Goal: Information Seeking & Learning: Learn about a topic

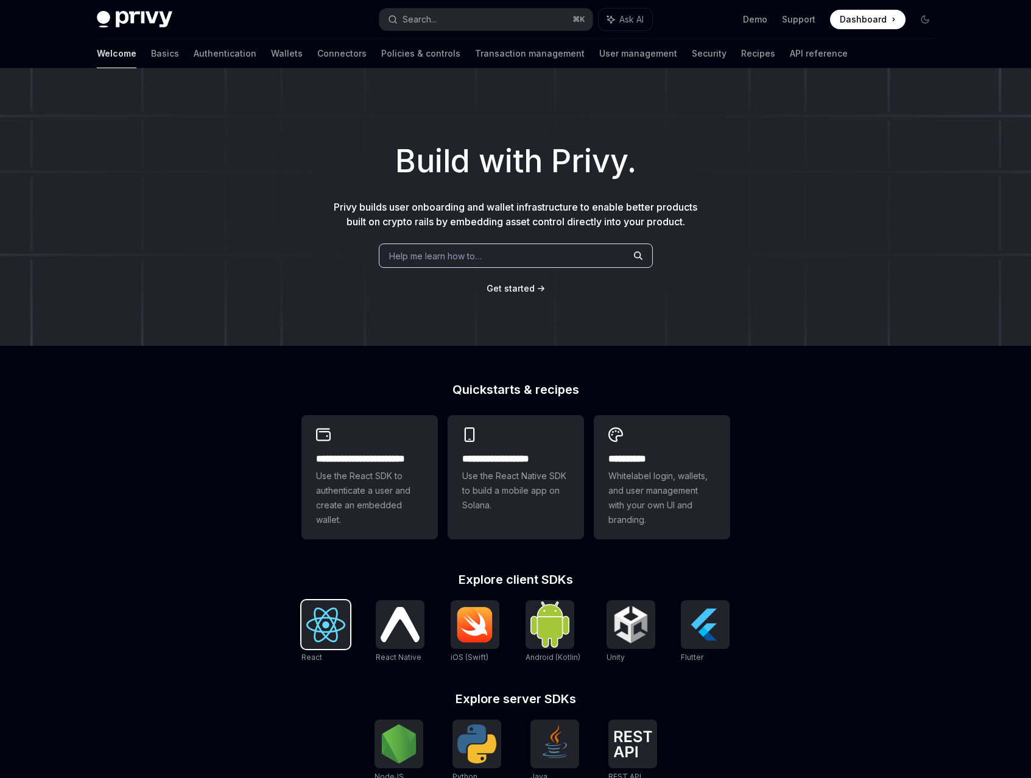
click at [333, 632] on img at bounding box center [325, 625] width 39 height 35
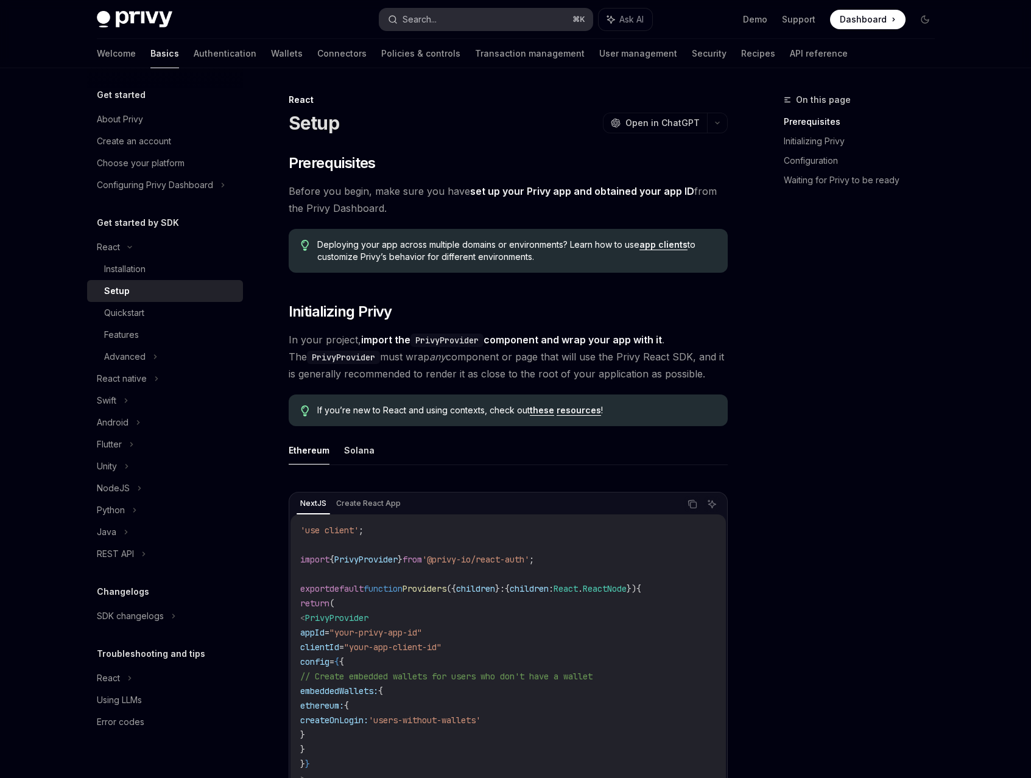
click at [509, 19] on button "Search... ⌘ K" at bounding box center [485, 20] width 213 height 22
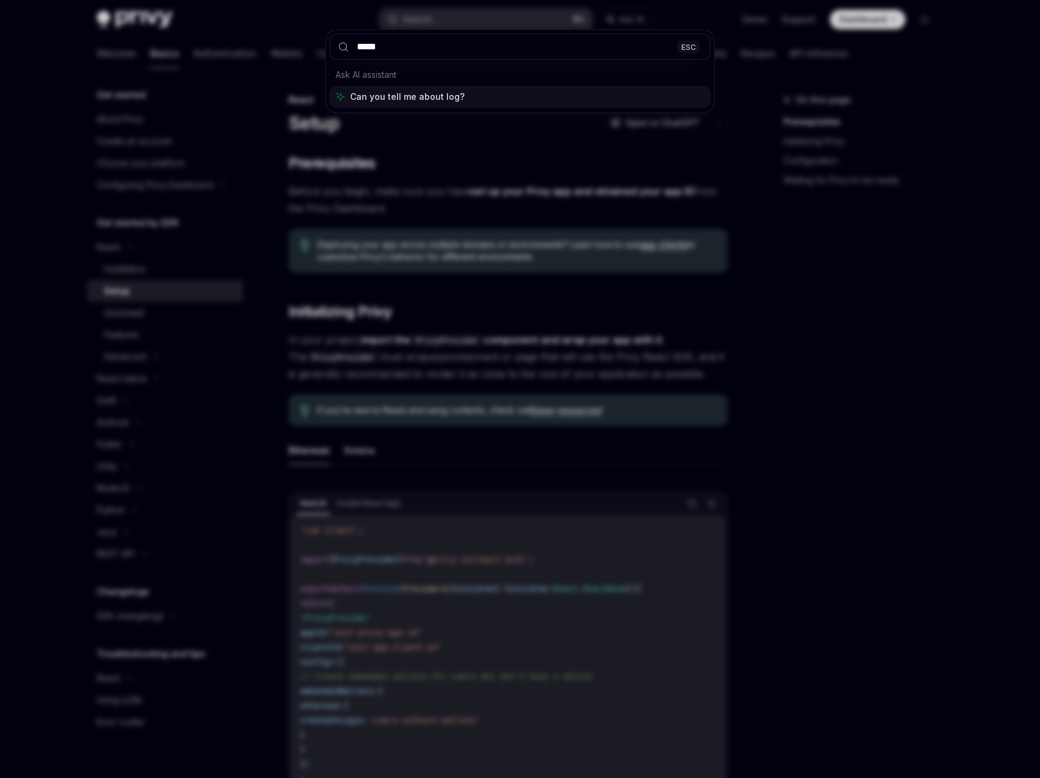
type input "******"
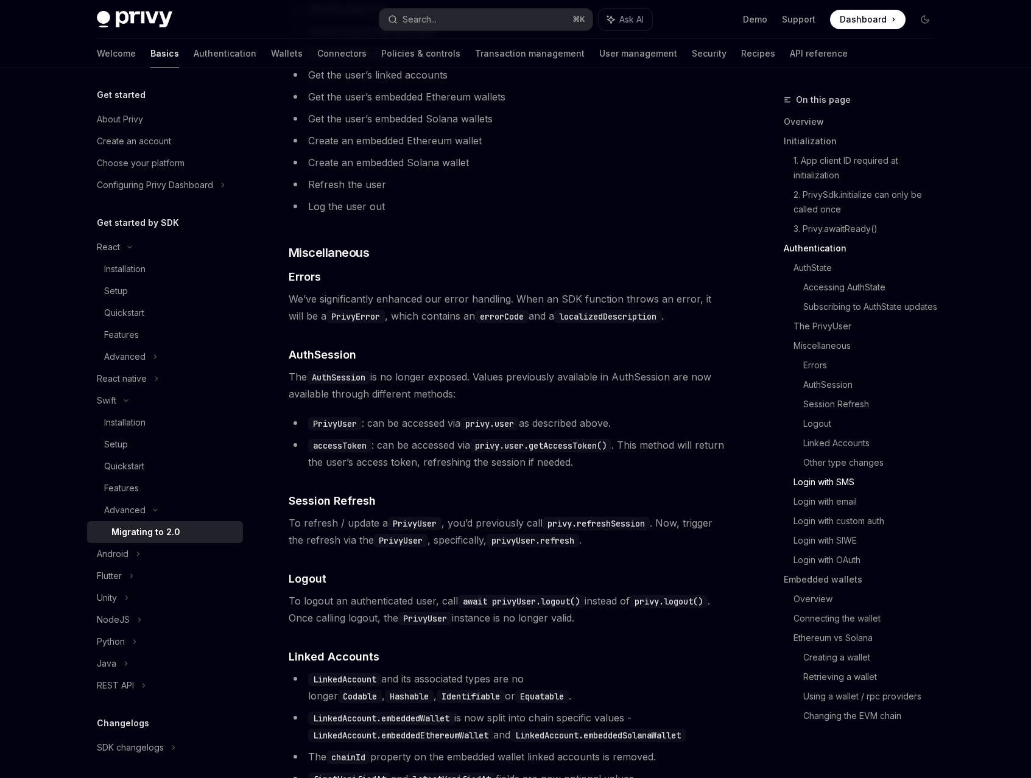
scroll to position [1942, 0]
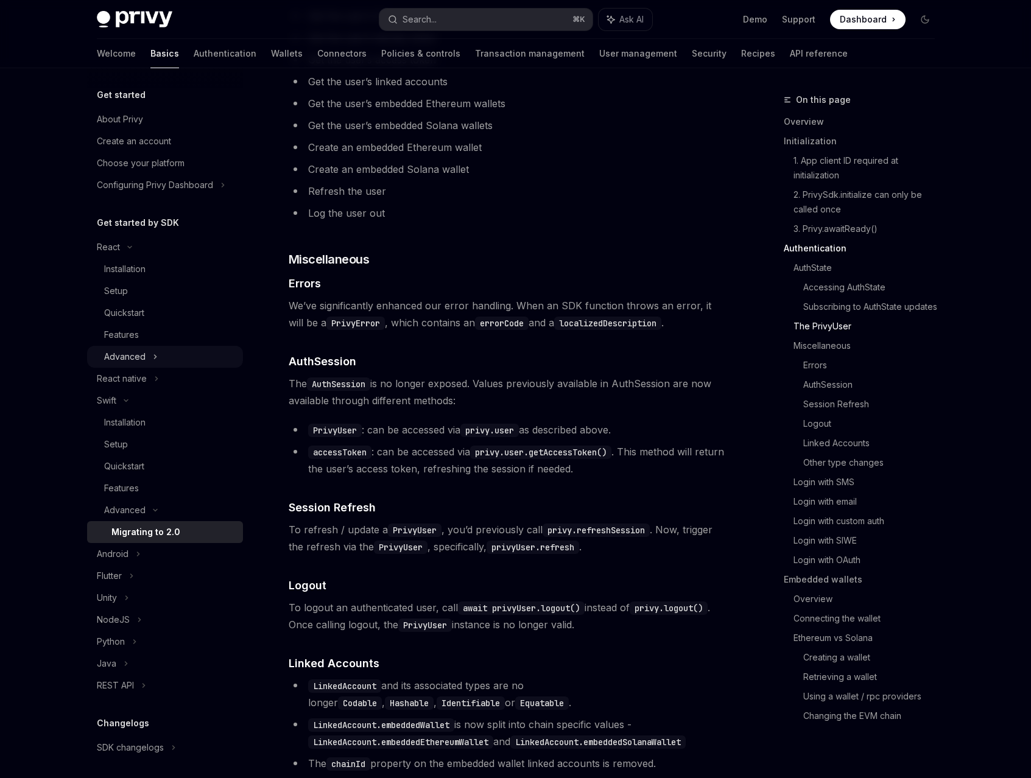
click at [149, 359] on div "Advanced" at bounding box center [165, 357] width 156 height 22
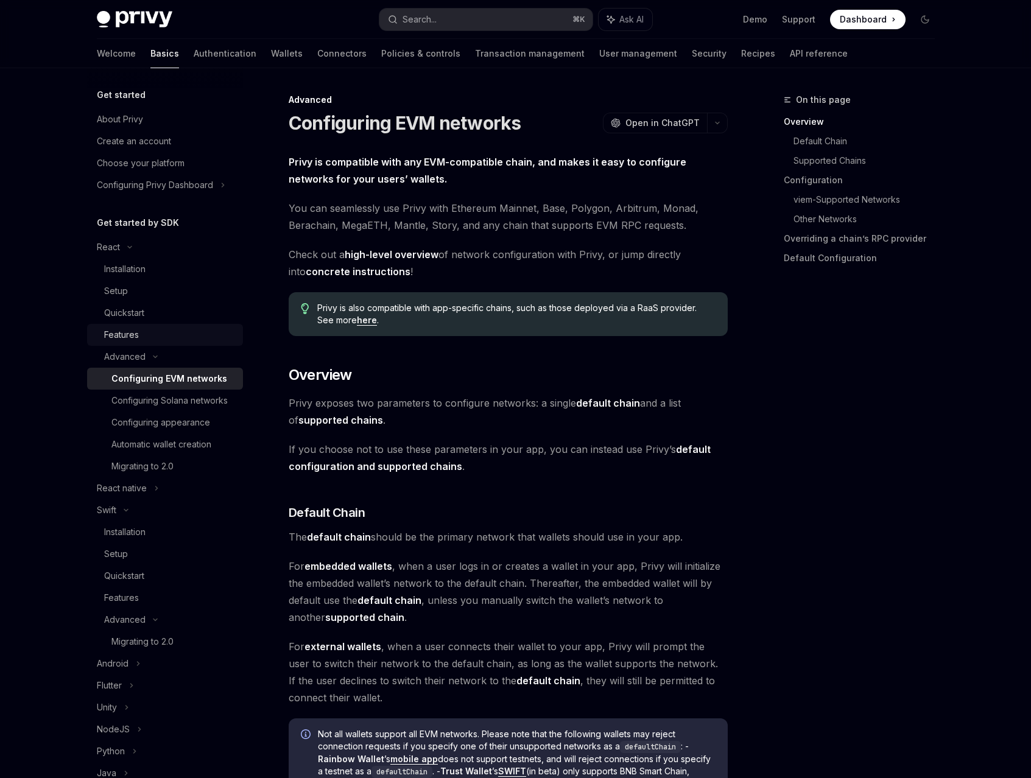
click at [155, 334] on div "Features" at bounding box center [170, 335] width 132 height 15
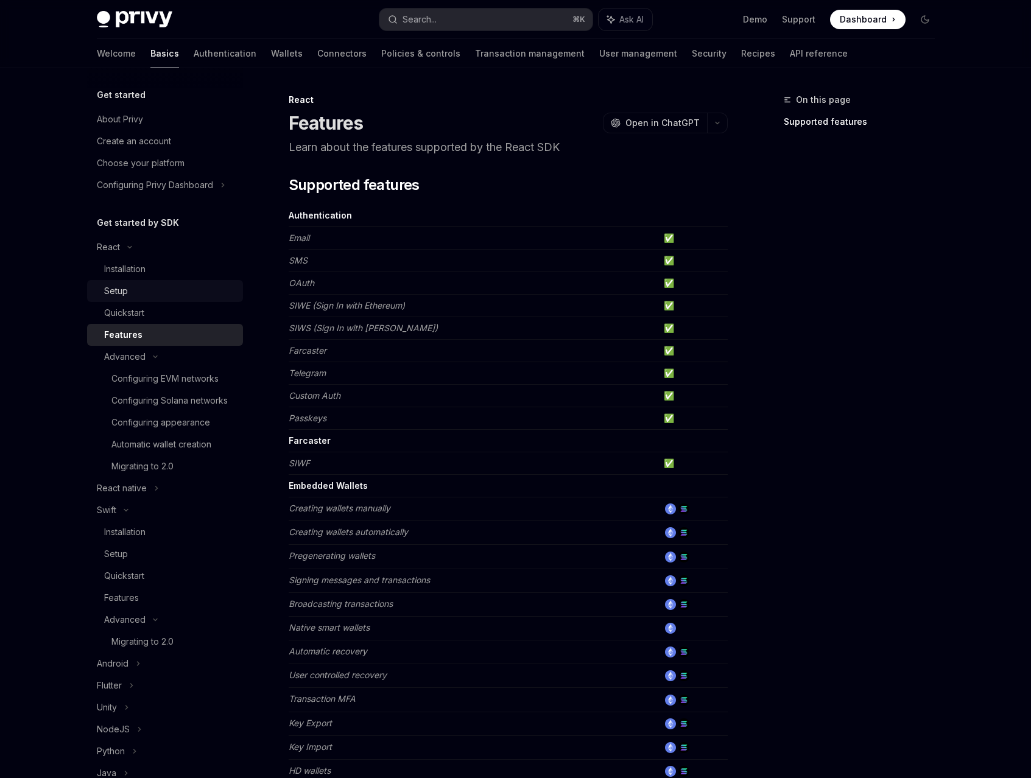
click at [170, 284] on div "Setup" at bounding box center [170, 291] width 132 height 15
type textarea "*"
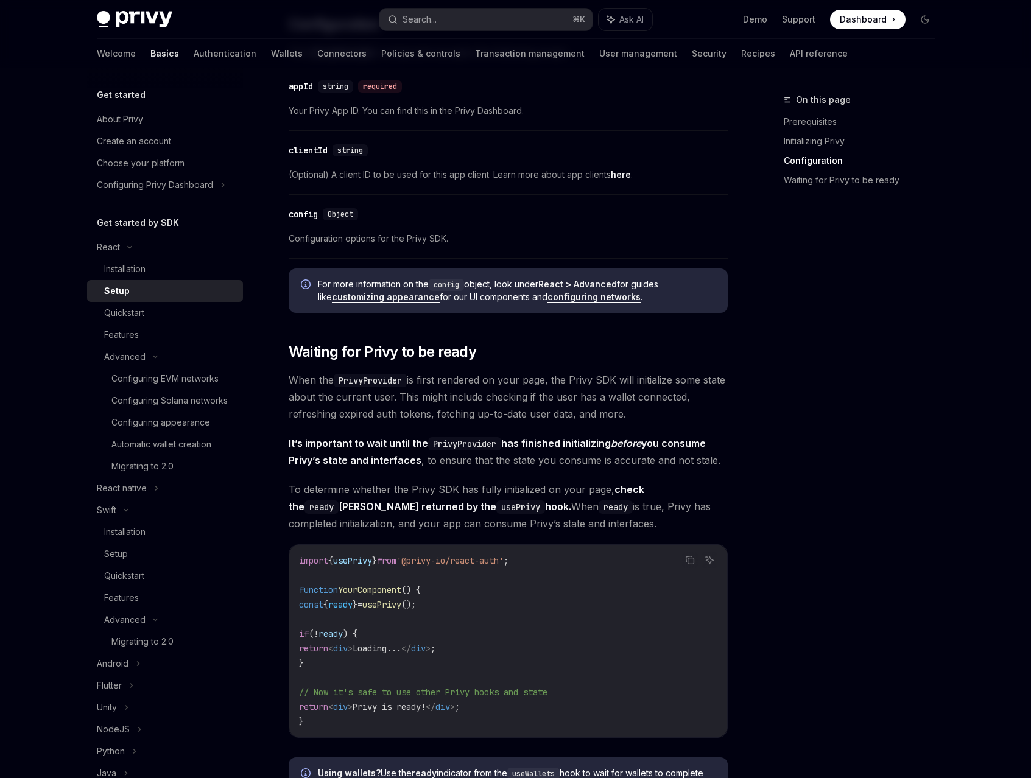
scroll to position [952, 0]
